Goal: Check status: Check status

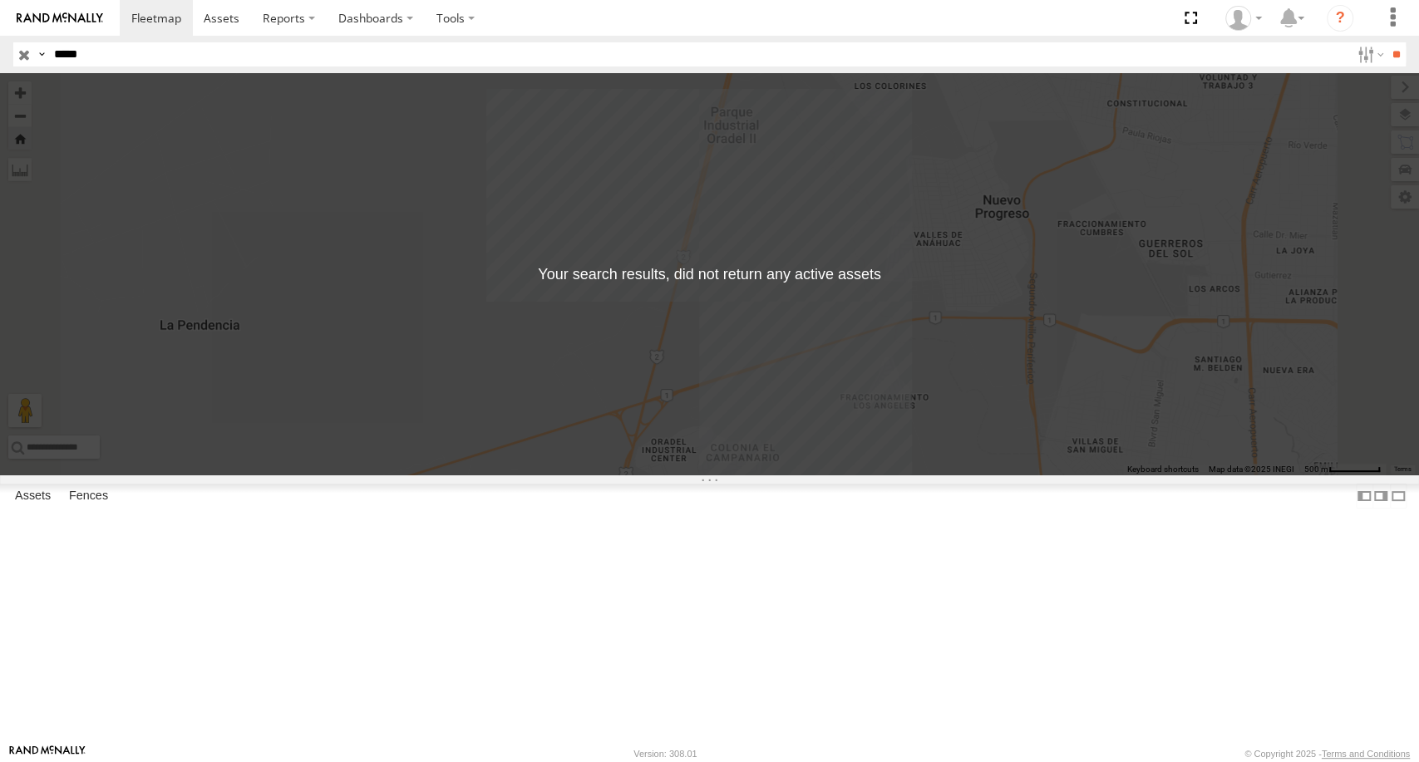
click at [126, 51] on input "*****" at bounding box center [698, 54] width 1303 height 24
click at [126, 51] on input "******" at bounding box center [698, 54] width 1303 height 24
type input "******"
click at [1387, 42] on input "**" at bounding box center [1396, 54] width 19 height 24
